Goal: Information Seeking & Learning: Learn about a topic

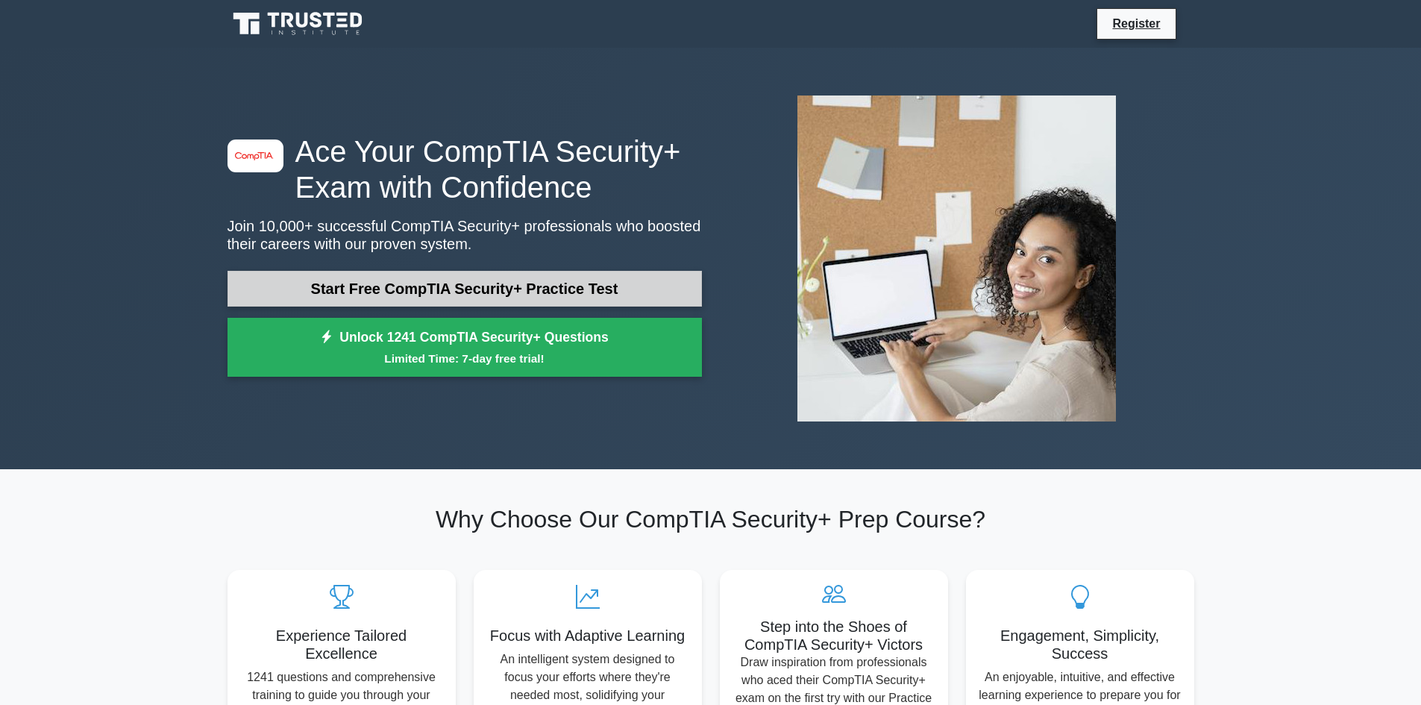
click at [577, 272] on link "Start Free CompTIA Security+ Practice Test" at bounding box center [465, 289] width 475 height 36
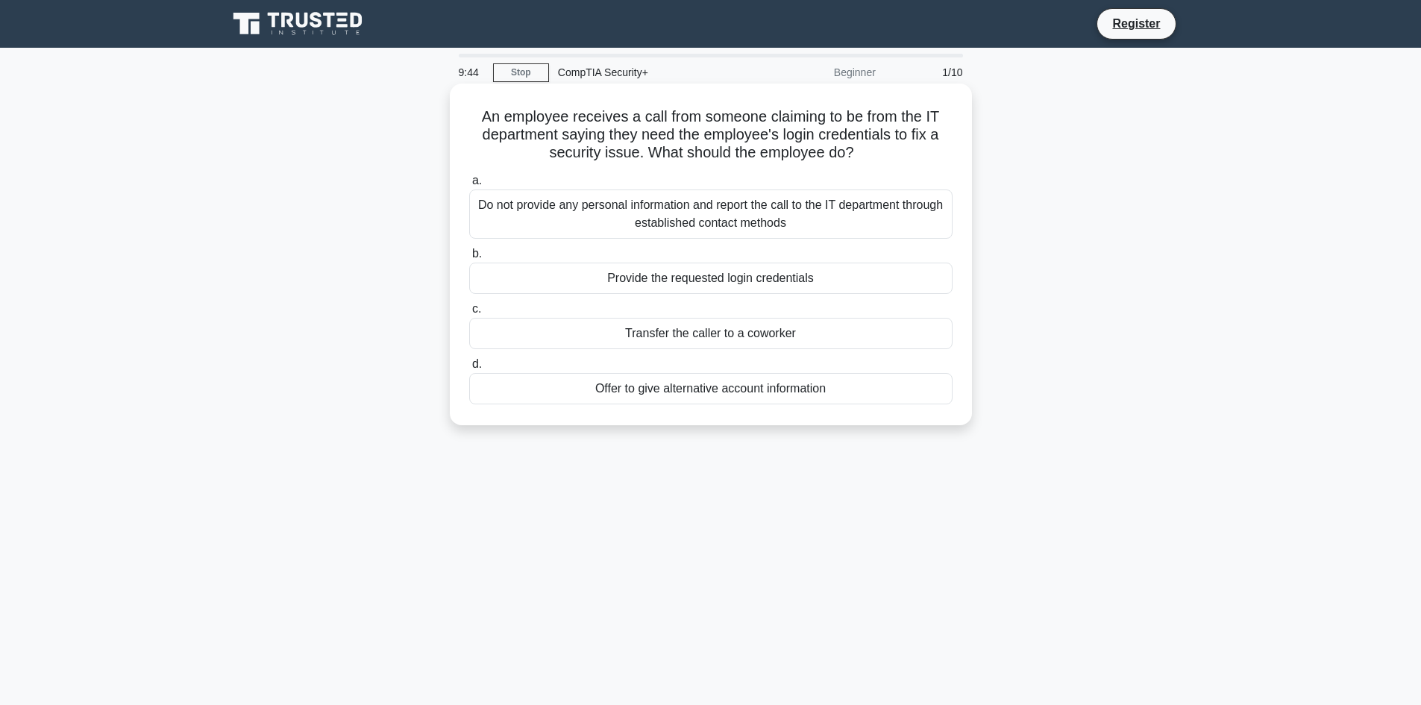
click at [924, 230] on div "Do not provide any personal information and report the call to the IT departmen…" at bounding box center [710, 214] width 483 height 49
click at [469, 186] on input "a. Do not provide any personal information and report the call to the IT depart…" at bounding box center [469, 181] width 0 height 10
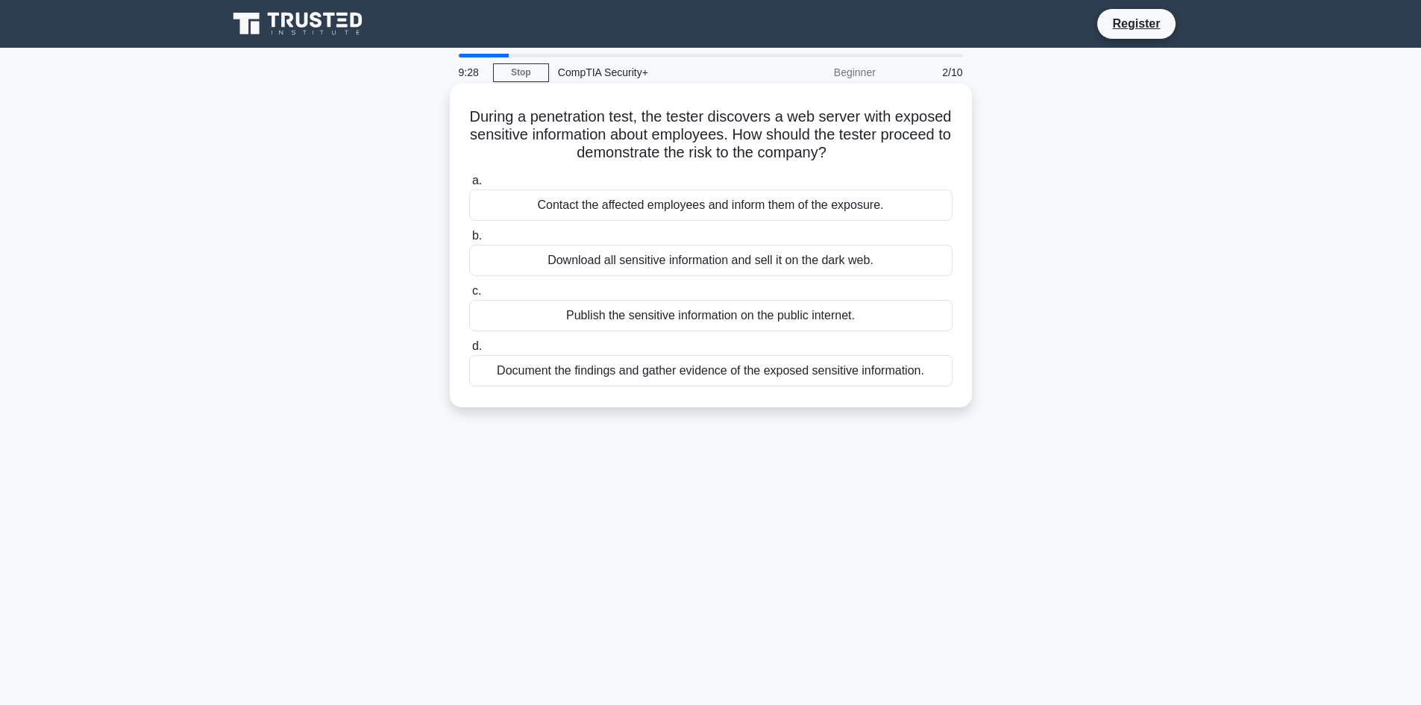
click at [702, 368] on div "Document the findings and gather evidence of the exposed sensitive information." at bounding box center [710, 370] width 483 height 31
click at [469, 351] on input "d. Document the findings and gather evidence of the exposed sensitive informati…" at bounding box center [469, 347] width 0 height 10
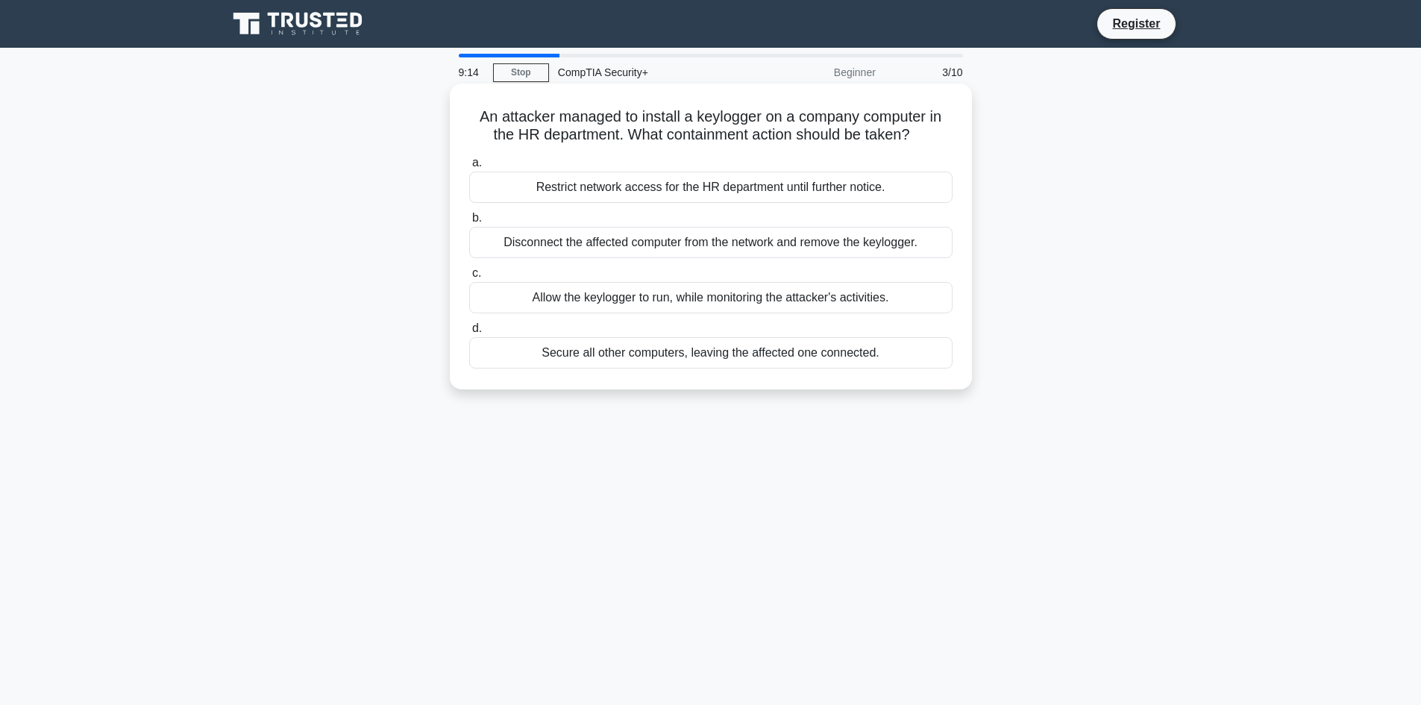
click at [928, 251] on div "Disconnect the affected computer from the network and remove the keylogger." at bounding box center [710, 242] width 483 height 31
click at [469, 223] on input "b. Disconnect the affected computer from the network and remove the keylogger." at bounding box center [469, 218] width 0 height 10
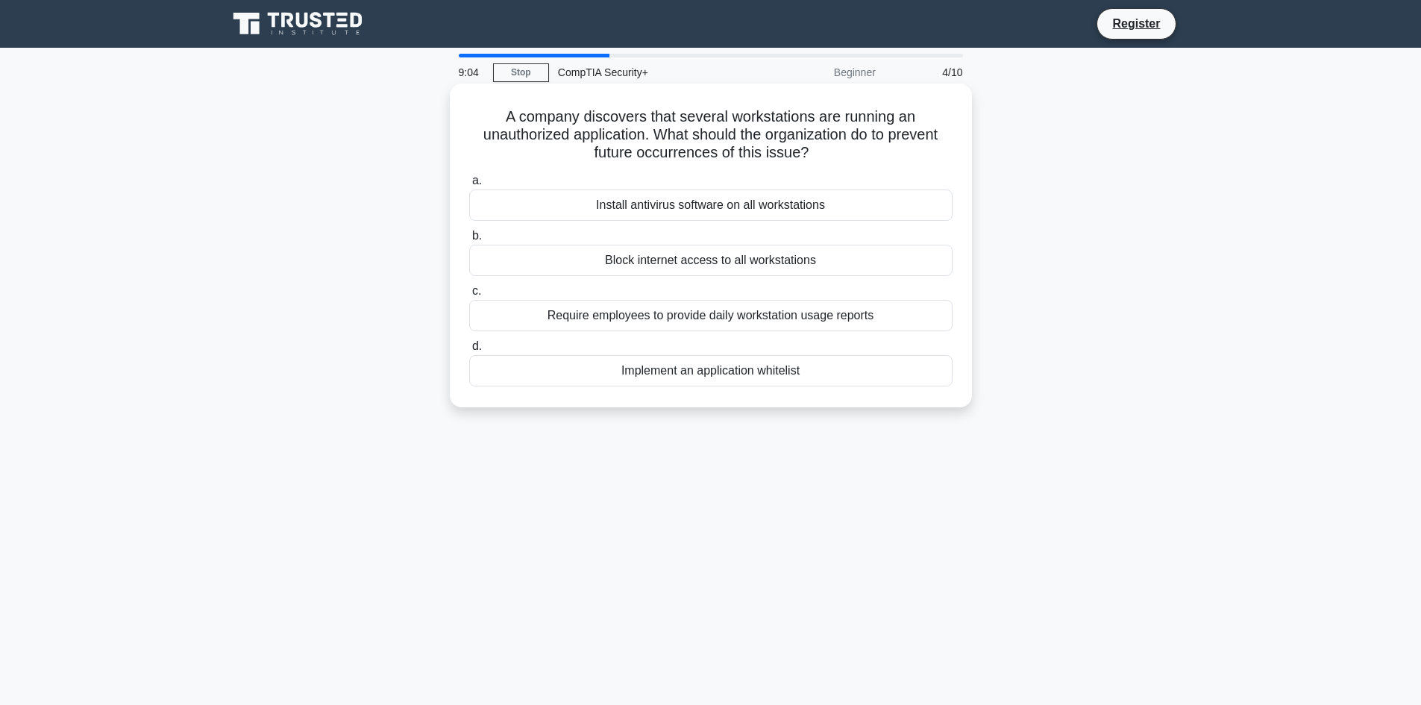
click at [885, 372] on div "Implement an application whitelist" at bounding box center [710, 370] width 483 height 31
click at [469, 351] on input "d. Implement an application whitelist" at bounding box center [469, 347] width 0 height 10
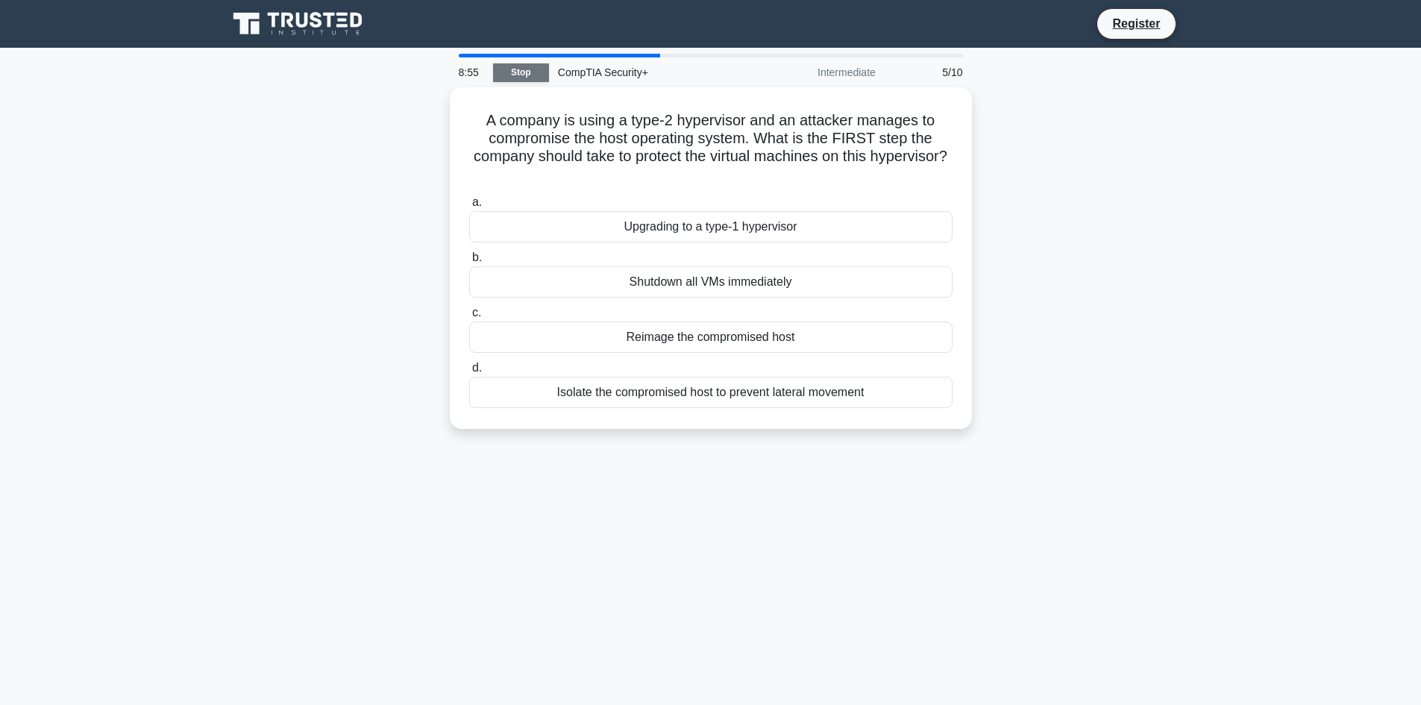
click at [523, 80] on link "Stop" at bounding box center [521, 72] width 56 height 19
click at [738, 395] on div "Isolate the compromised host to prevent lateral movement" at bounding box center [710, 388] width 483 height 31
click at [469, 369] on input "d. Isolate the compromised host to prevent lateral movement" at bounding box center [469, 365] width 0 height 10
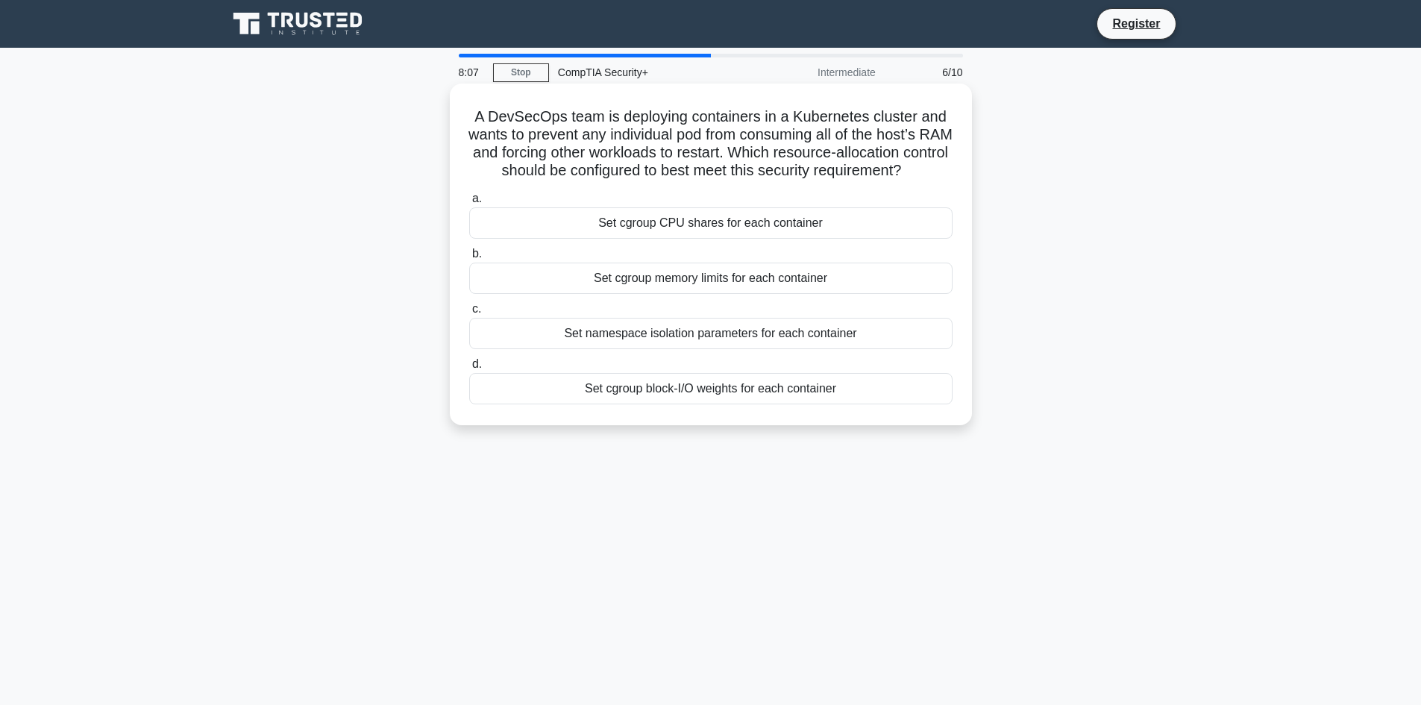
click at [854, 294] on div "Set cgroup memory limits for each container" at bounding box center [710, 278] width 483 height 31
click at [469, 259] on input "b. Set cgroup memory limits for each container" at bounding box center [469, 254] width 0 height 10
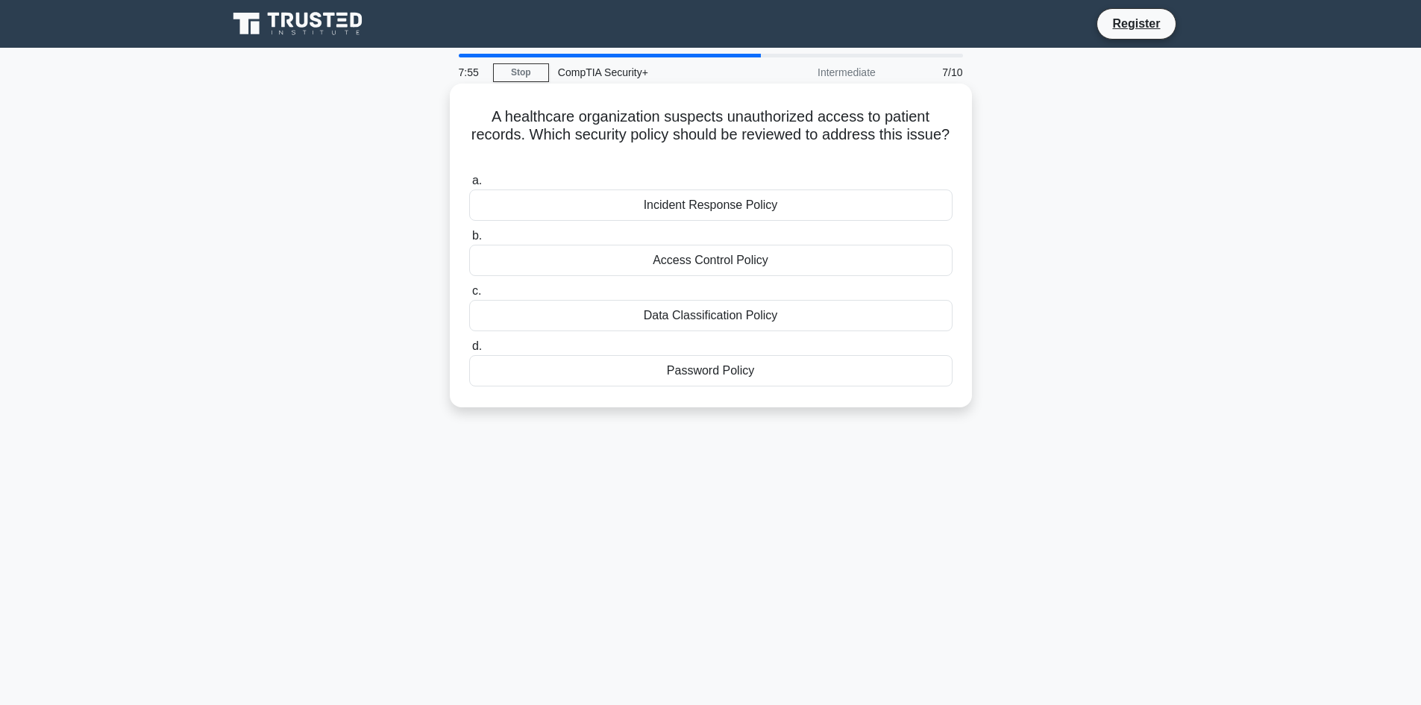
click at [691, 269] on div "Access Control Policy" at bounding box center [710, 260] width 483 height 31
click at [469, 241] on input "b. Access Control Policy" at bounding box center [469, 236] width 0 height 10
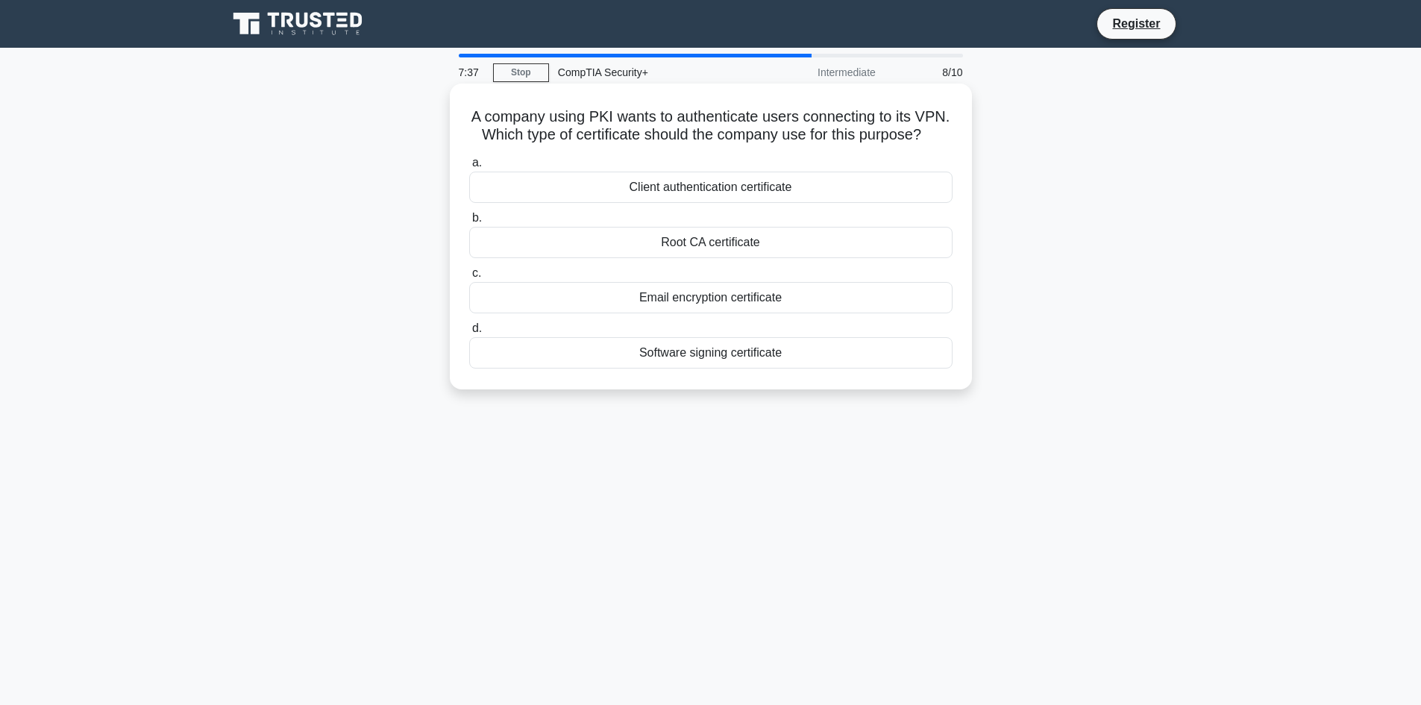
click at [842, 203] on div "Client authentication certificate" at bounding box center [710, 187] width 483 height 31
click at [469, 168] on input "a. Client authentication certificate" at bounding box center [469, 163] width 0 height 10
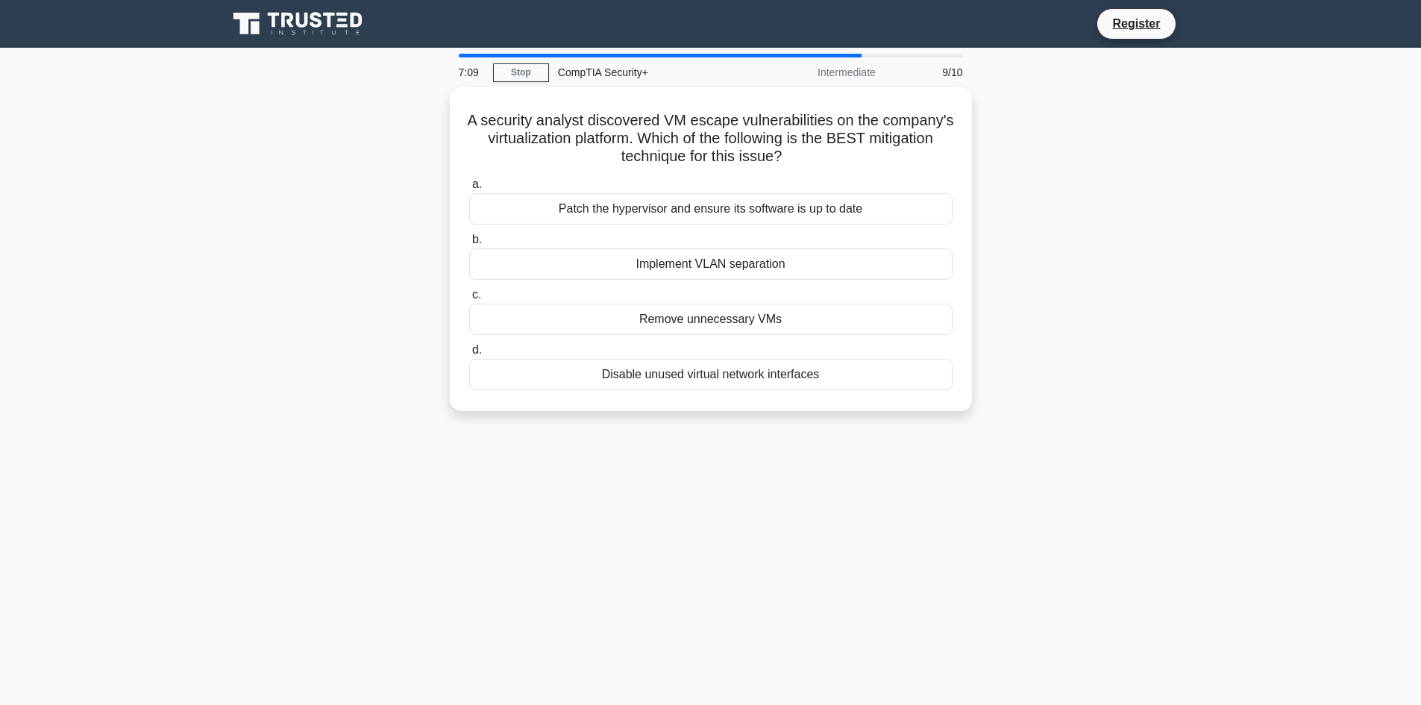
click at [1315, 256] on main "7:09 Stop CompTIA Security+ Intermediate 9/10 A security analyst discovered VM …" at bounding box center [710, 427] width 1421 height 758
click at [841, 385] on div "Disable unused virtual network interfaces" at bounding box center [710, 370] width 483 height 31
click at [469, 351] on input "d. Disable unused virtual network interfaces" at bounding box center [469, 347] width 0 height 10
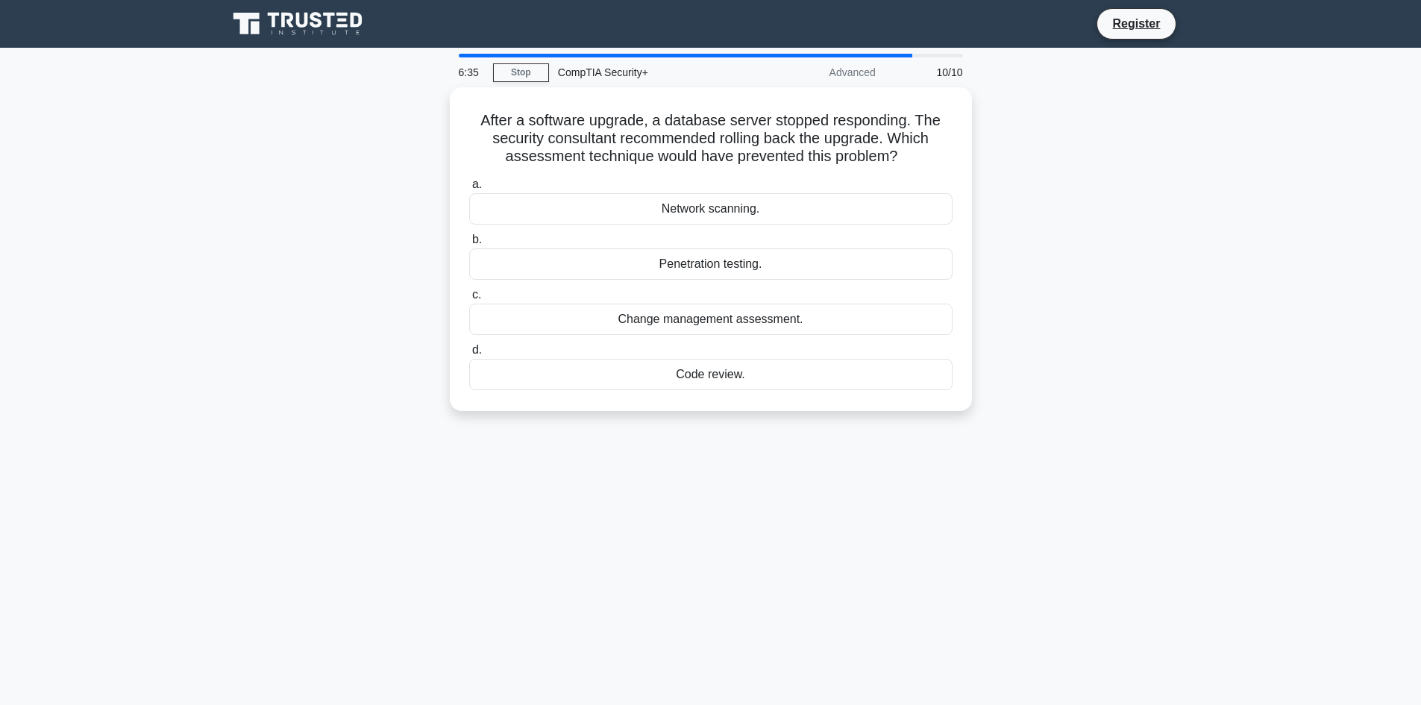
drag, startPoint x: 1283, startPoint y: 366, endPoint x: 1117, endPoint y: 366, distance: 165.6
click at [1282, 366] on main "6:35 Stop CompTIA Security+ Advanced 10/10 After a software upgrade, a database…" at bounding box center [710, 427] width 1421 height 758
click at [803, 375] on div "Code review." at bounding box center [710, 370] width 483 height 31
click at [469, 351] on input "d. Code review." at bounding box center [469, 347] width 0 height 10
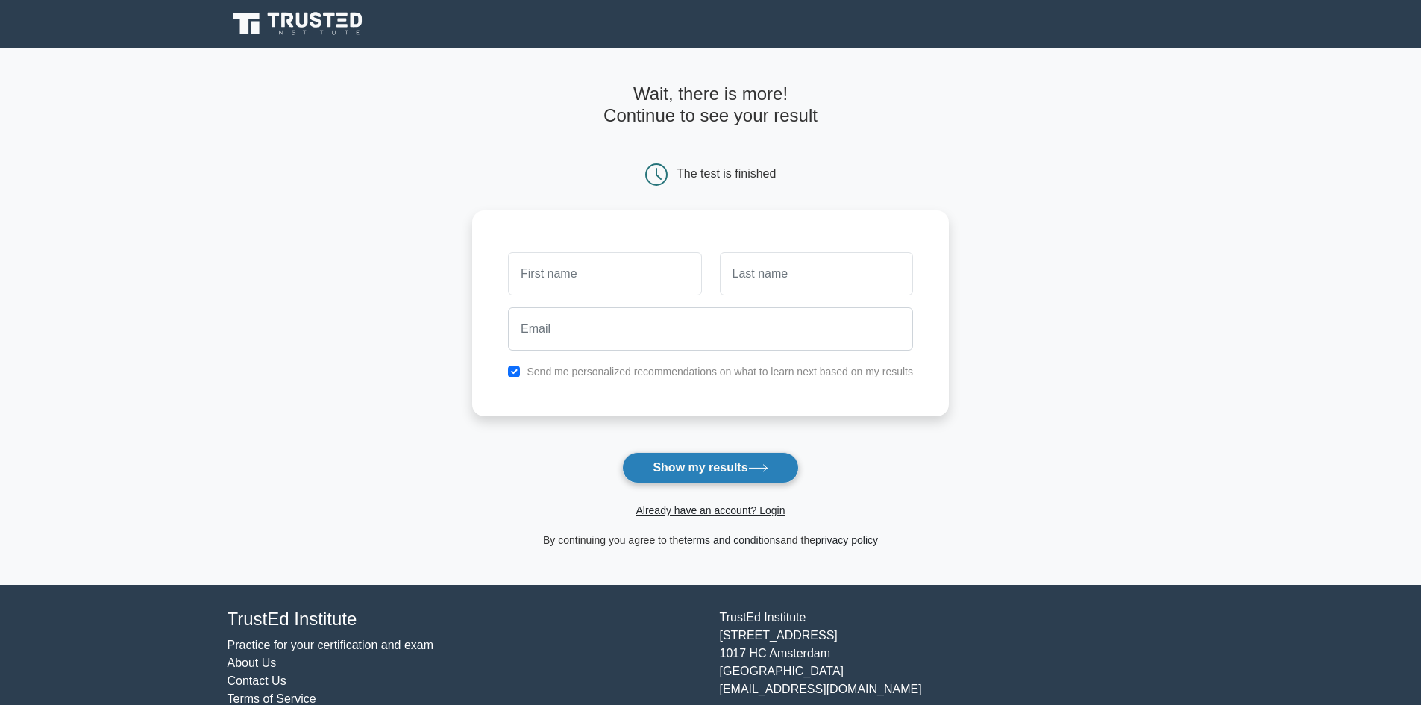
click at [745, 473] on button "Show my results" at bounding box center [710, 467] width 176 height 31
click at [1338, 381] on main "Wait, there is more! Continue to see your result The test is finished and the" at bounding box center [710, 316] width 1421 height 537
